Goal: Task Accomplishment & Management: Manage account settings

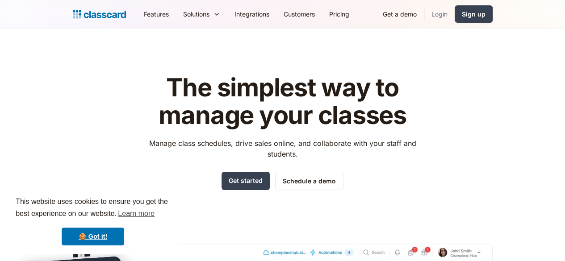
click at [454, 16] on link "Login" at bounding box center [439, 14] width 30 height 20
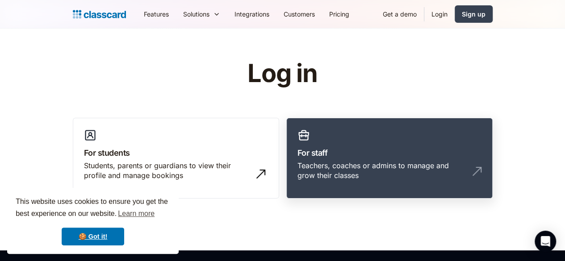
click at [362, 169] on div "Teachers, coaches or admins to manage and grow their classes" at bounding box center [380, 171] width 166 height 20
